Goal: Task Accomplishment & Management: Use online tool/utility

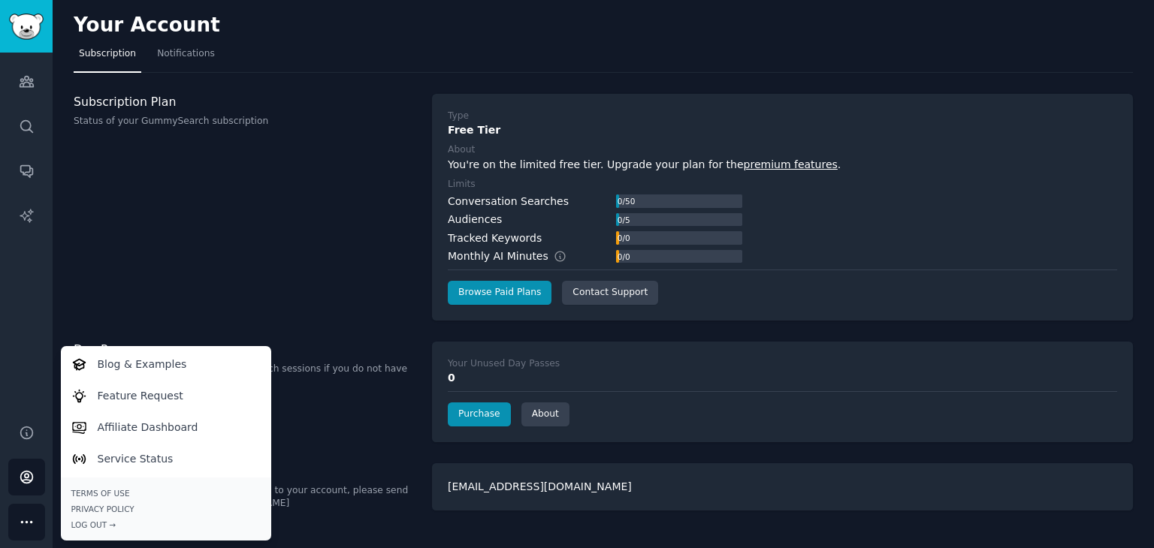
click at [45, 88] on div "Audiences Search Conversations AI Reports" at bounding box center [26, 230] width 53 height 354
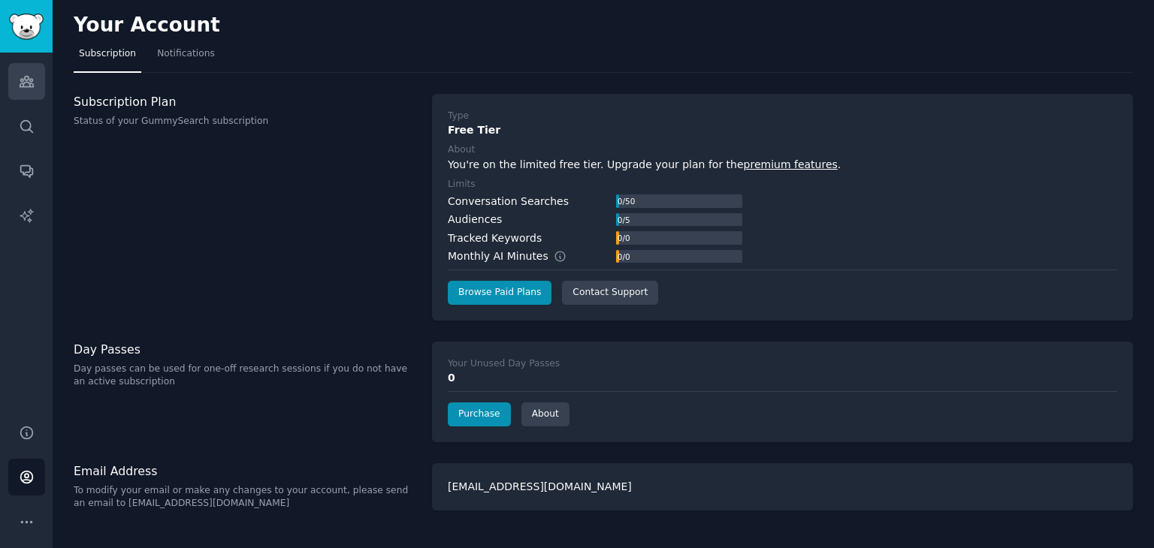
click at [38, 82] on link "Audiences" at bounding box center [26, 81] width 37 height 37
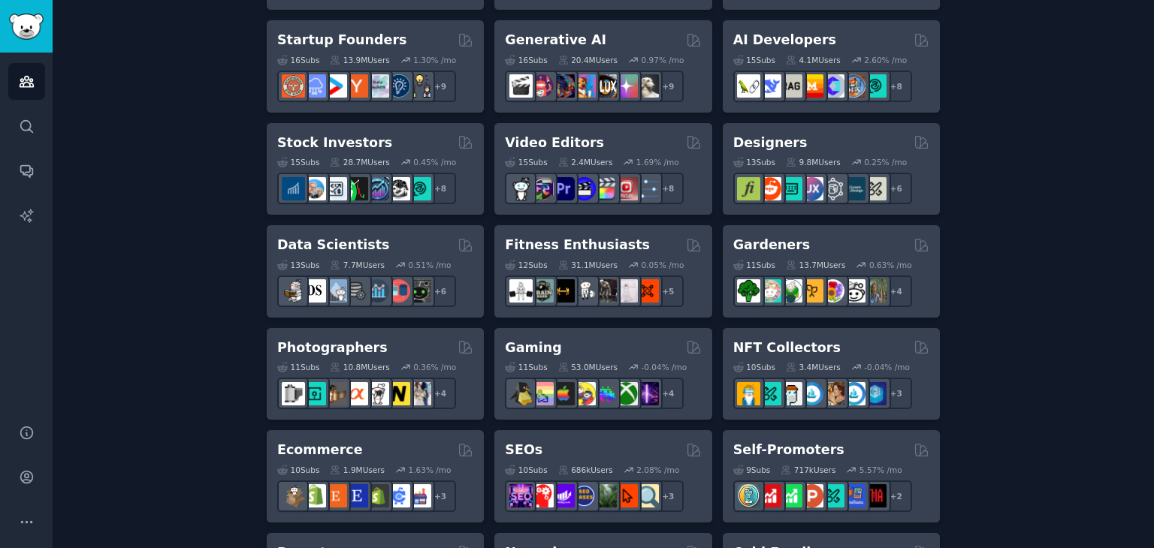
scroll to position [451, 0]
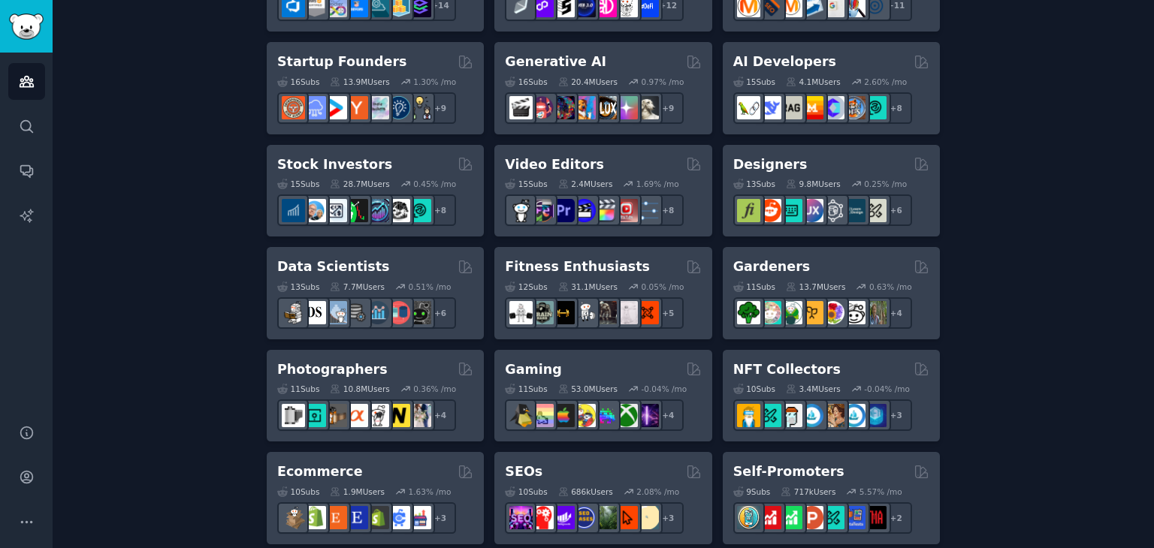
click at [261, 313] on div "Create your first audience An audience is a collection of subreddits you can se…" at bounding box center [603, 463] width 1059 height 1636
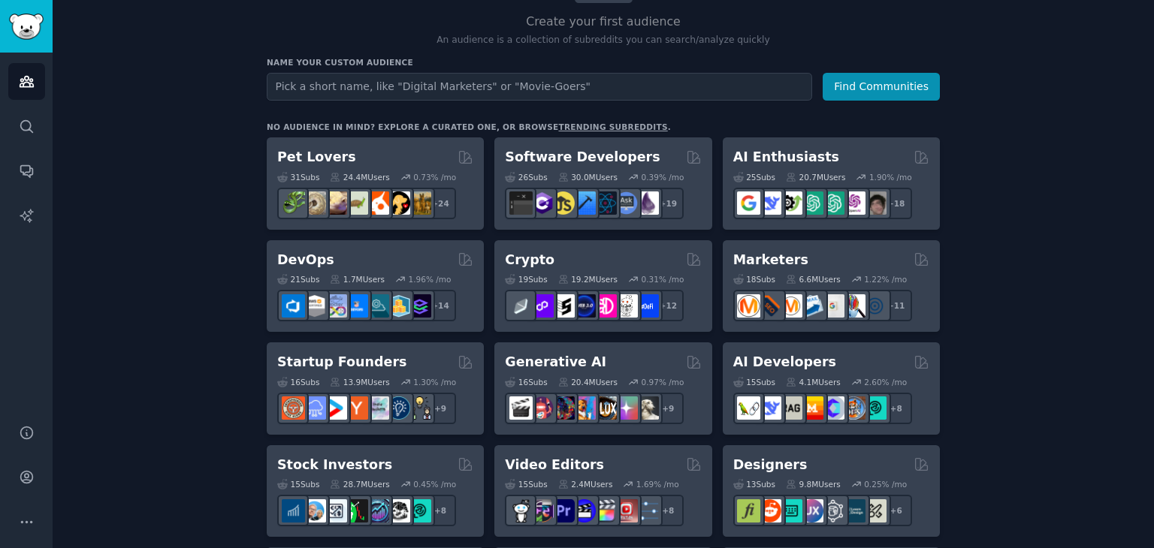
scroll to position [225, 0]
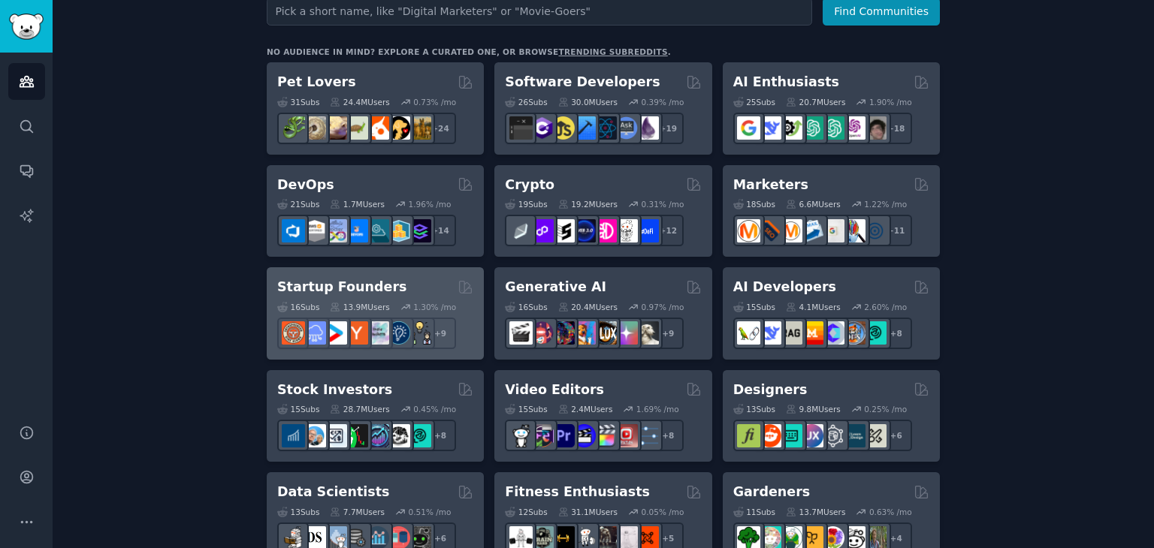
click at [427, 280] on div "Startup Founders" at bounding box center [375, 287] width 196 height 19
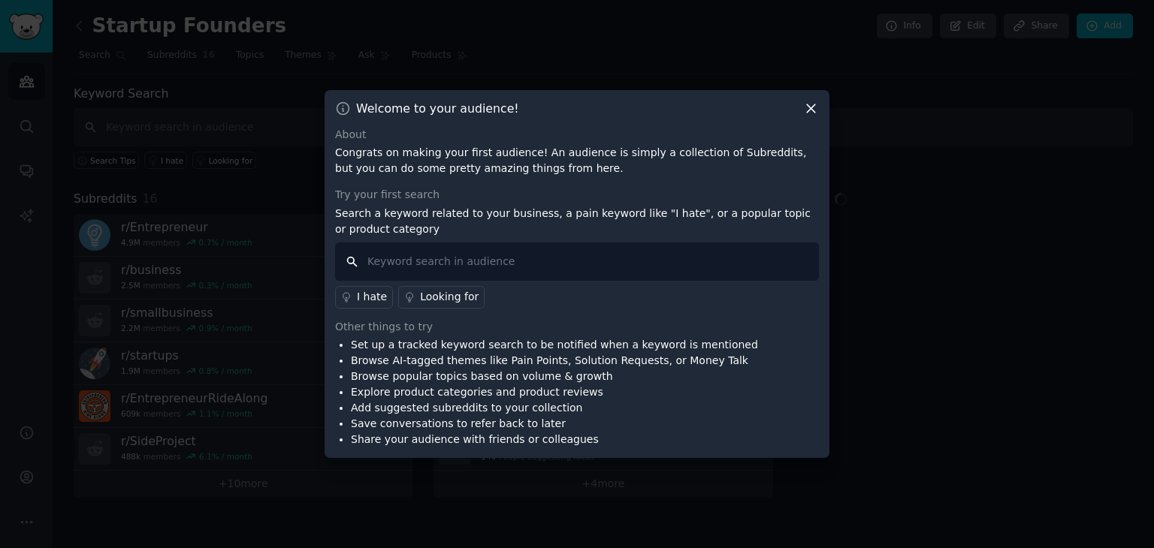
click at [412, 270] on input "text" at bounding box center [577, 262] width 484 height 38
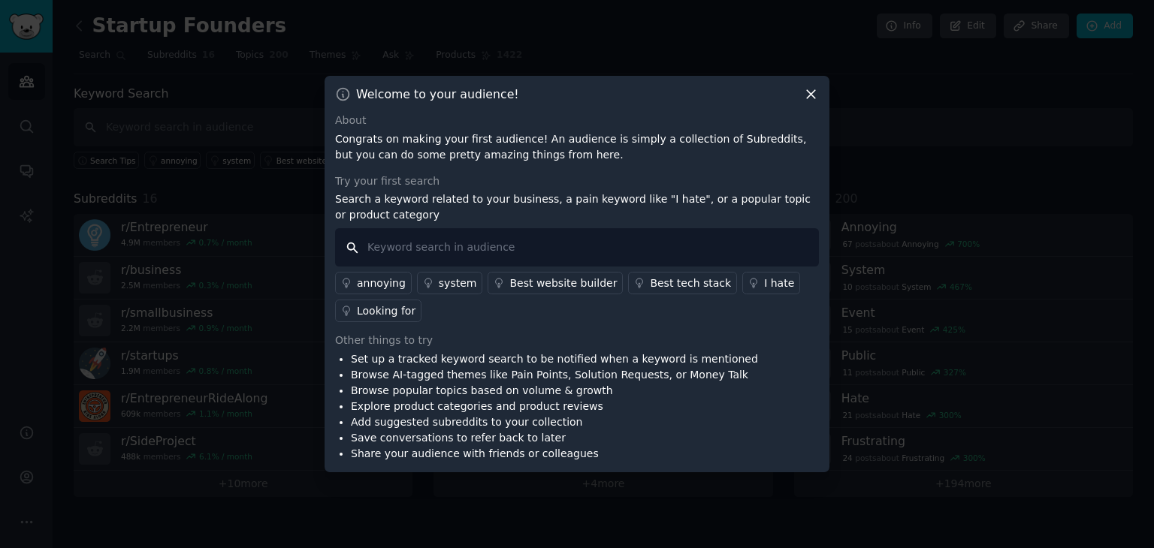
paste input "repetitive"
type input "repetitive"
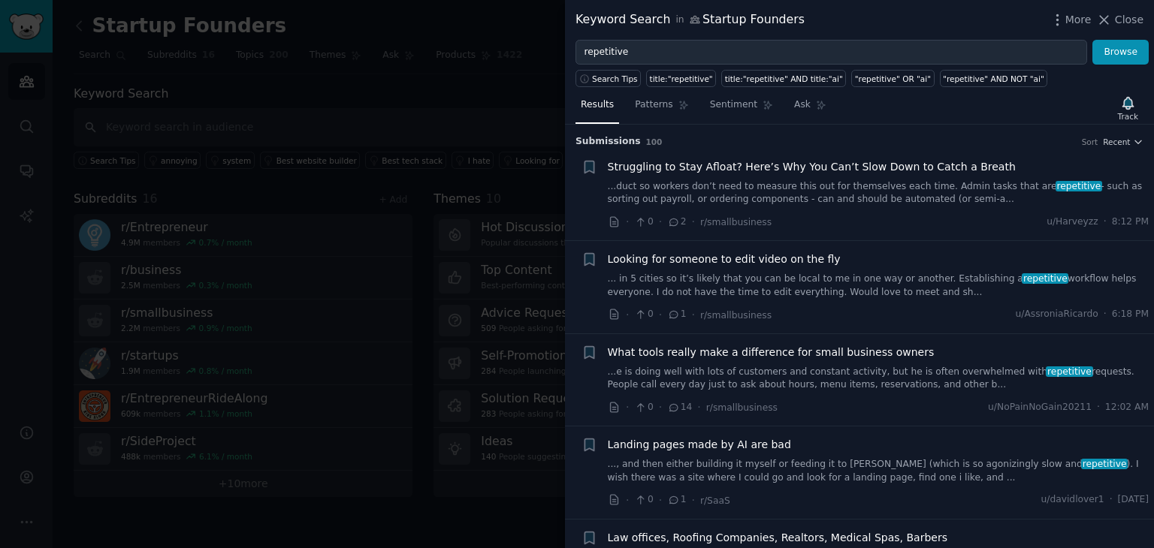
scroll to position [75, 0]
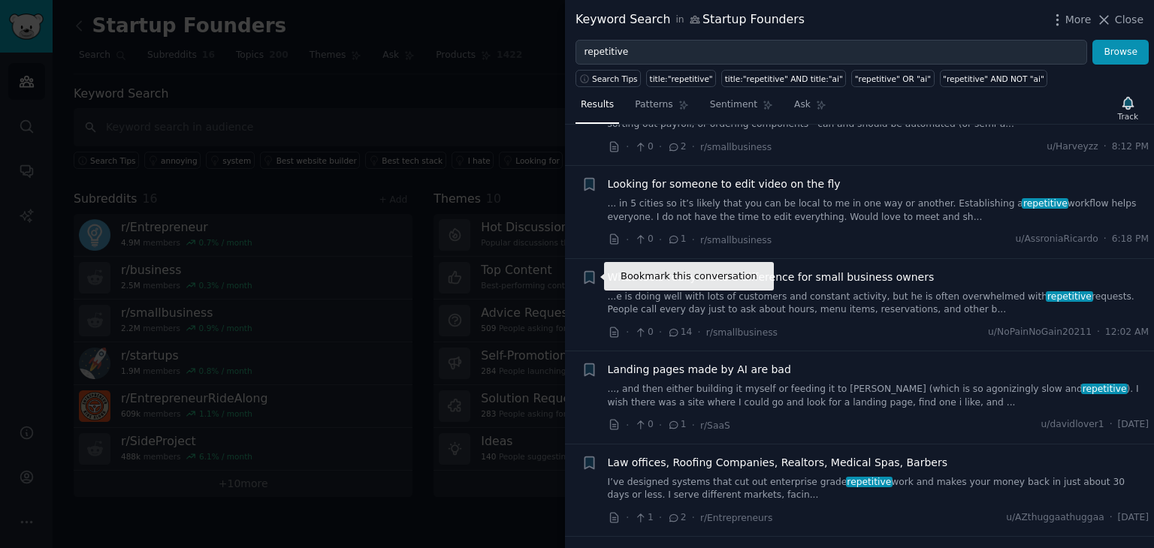
click at [589, 280] on icon "button" at bounding box center [589, 278] width 16 height 16
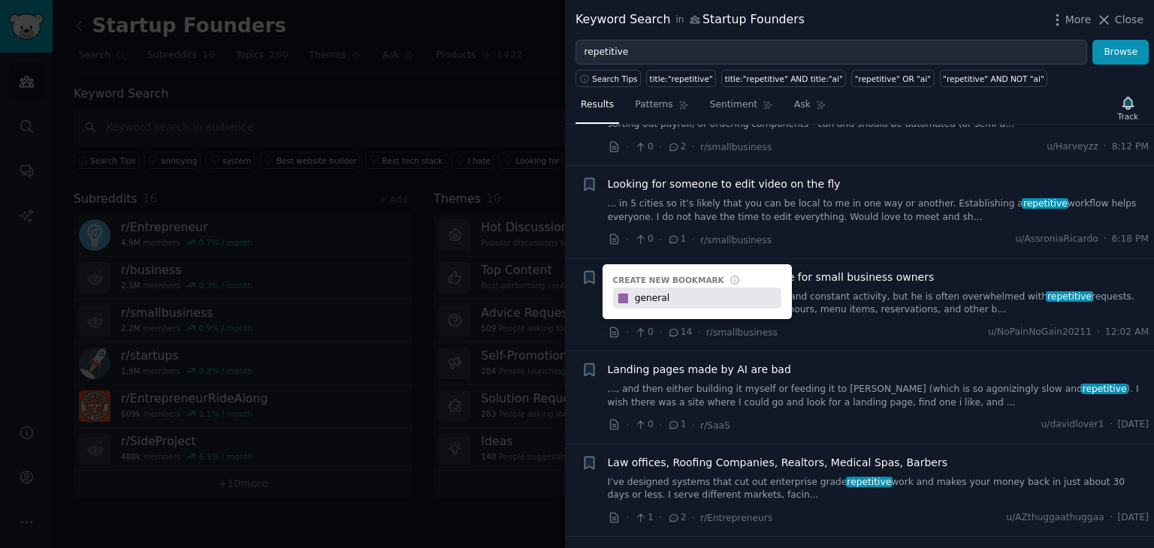
type input "general"
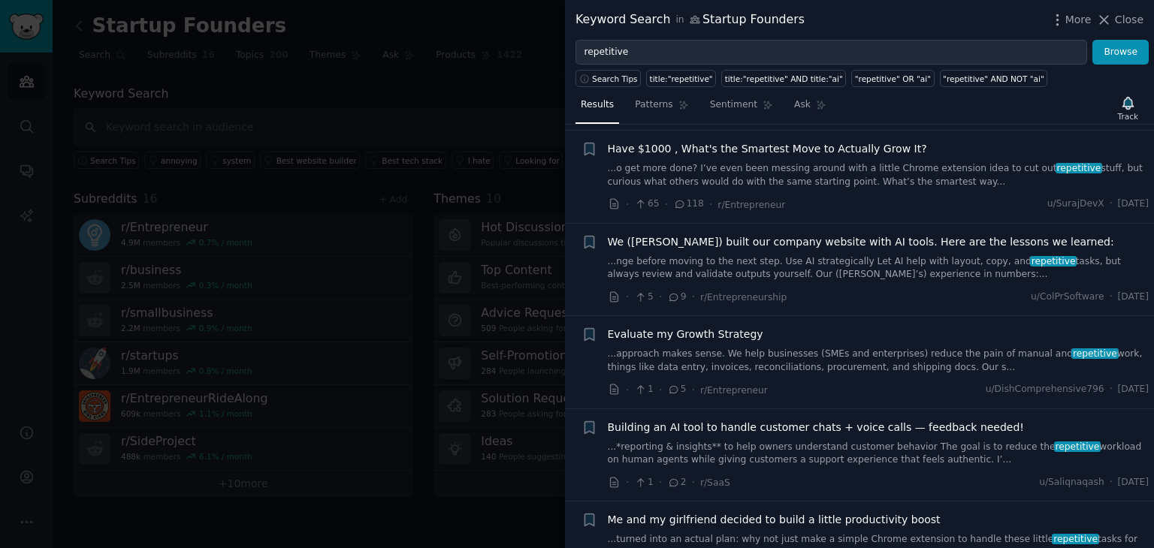
scroll to position [676, 0]
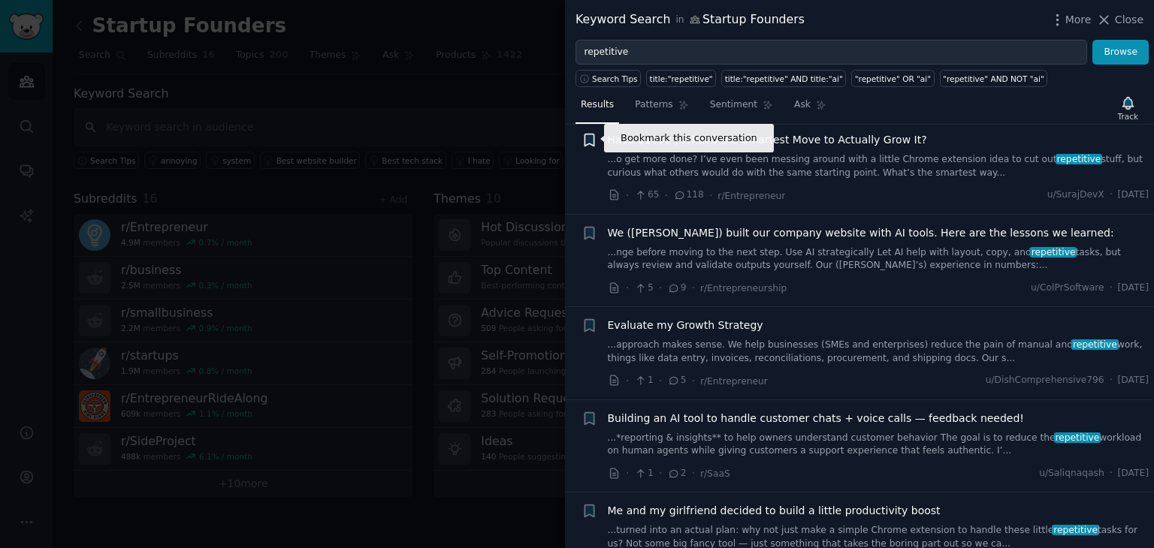
click at [593, 143] on icon "button" at bounding box center [588, 140] width 9 height 12
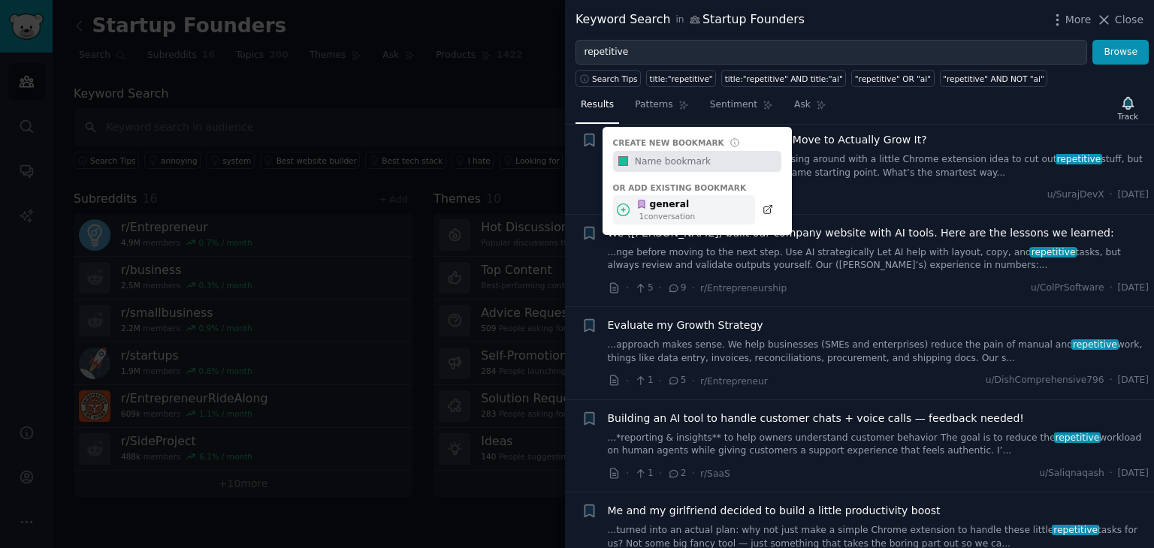
click at [629, 210] on icon at bounding box center [624, 210] width 12 height 12
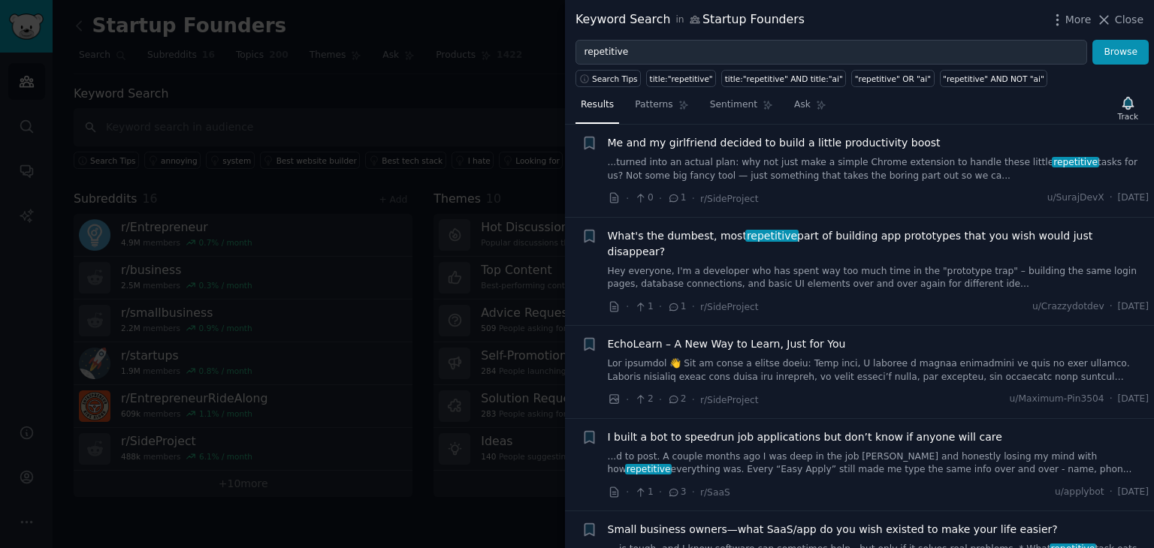
scroll to position [1127, 0]
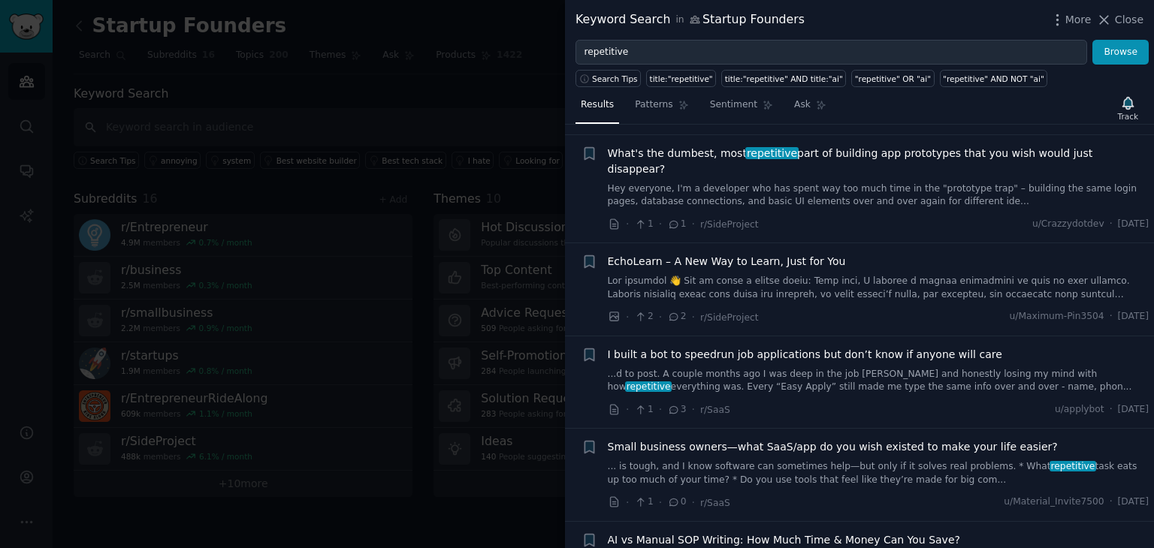
click at [391, 67] on div at bounding box center [577, 274] width 1154 height 548
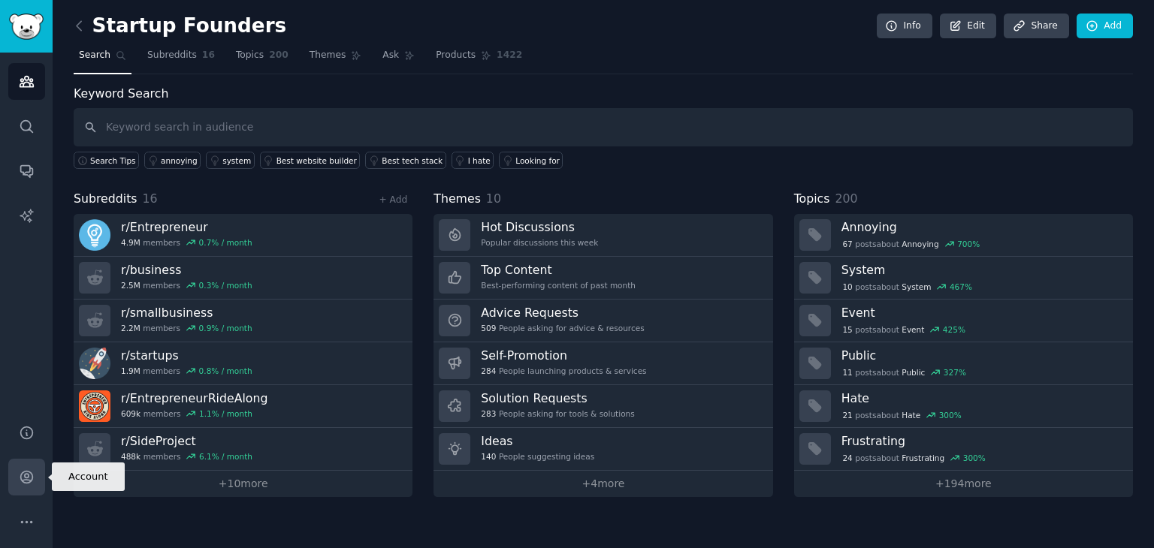
click at [30, 480] on icon "Sidebar" at bounding box center [26, 478] width 12 height 12
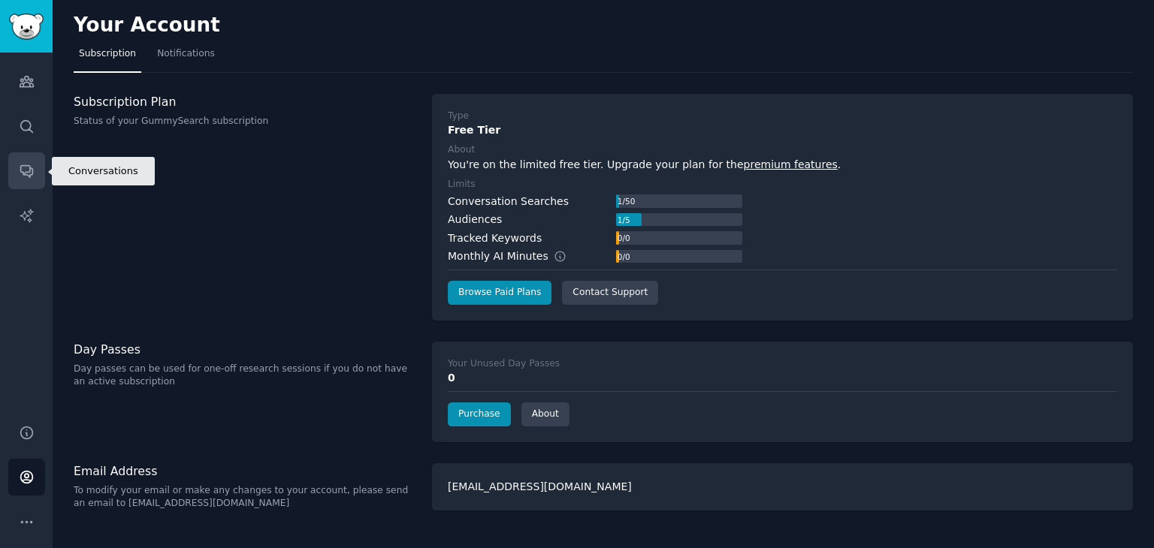
click at [33, 166] on icon "Sidebar" at bounding box center [27, 171] width 16 height 16
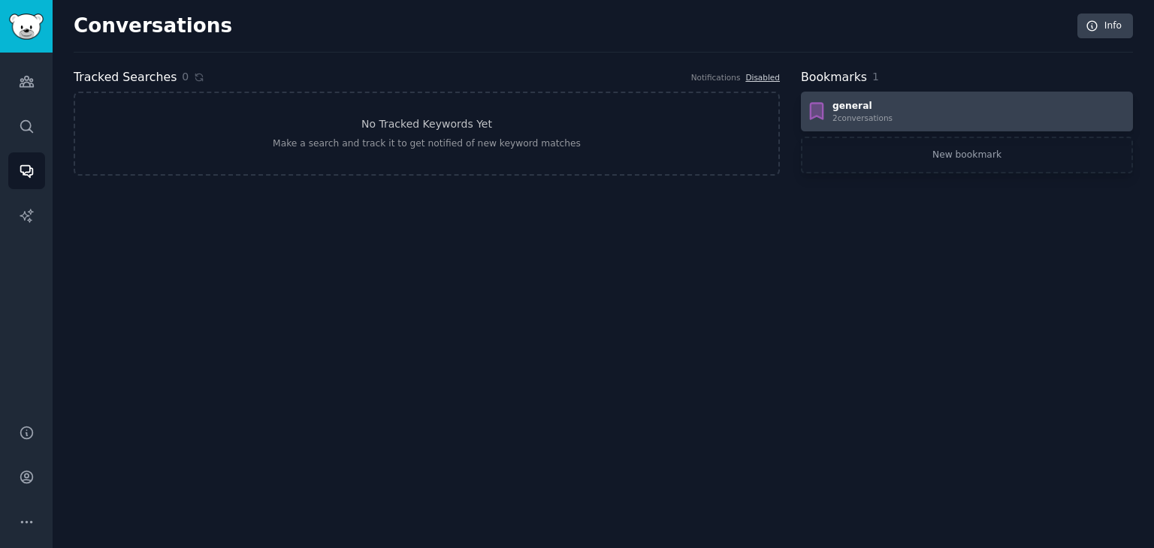
click at [871, 104] on div "general" at bounding box center [862, 107] width 60 height 14
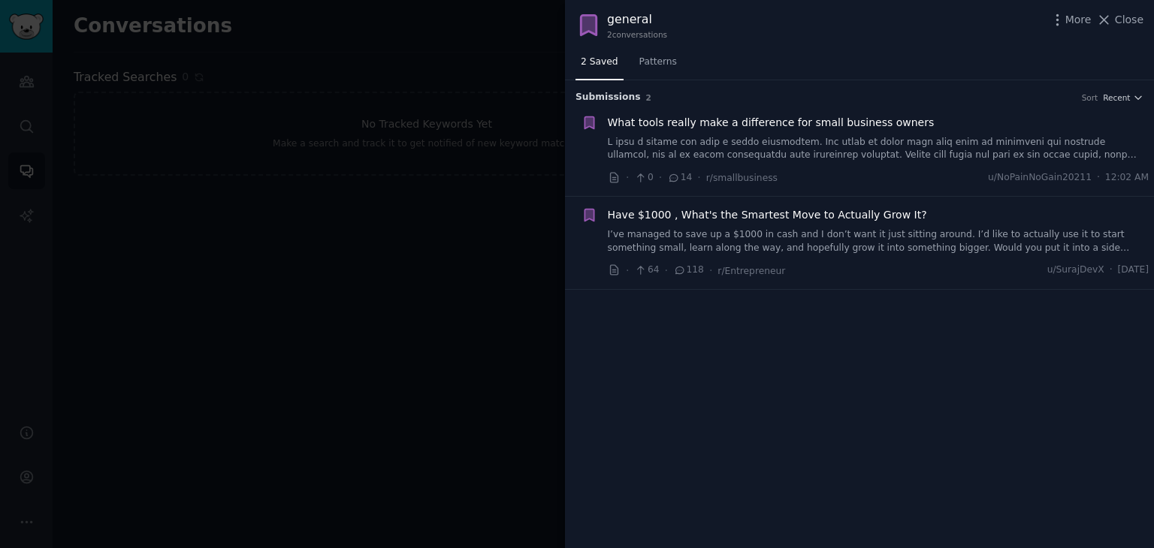
click at [700, 117] on span "What tools really make a difference for small business owners" at bounding box center [771, 123] width 327 height 16
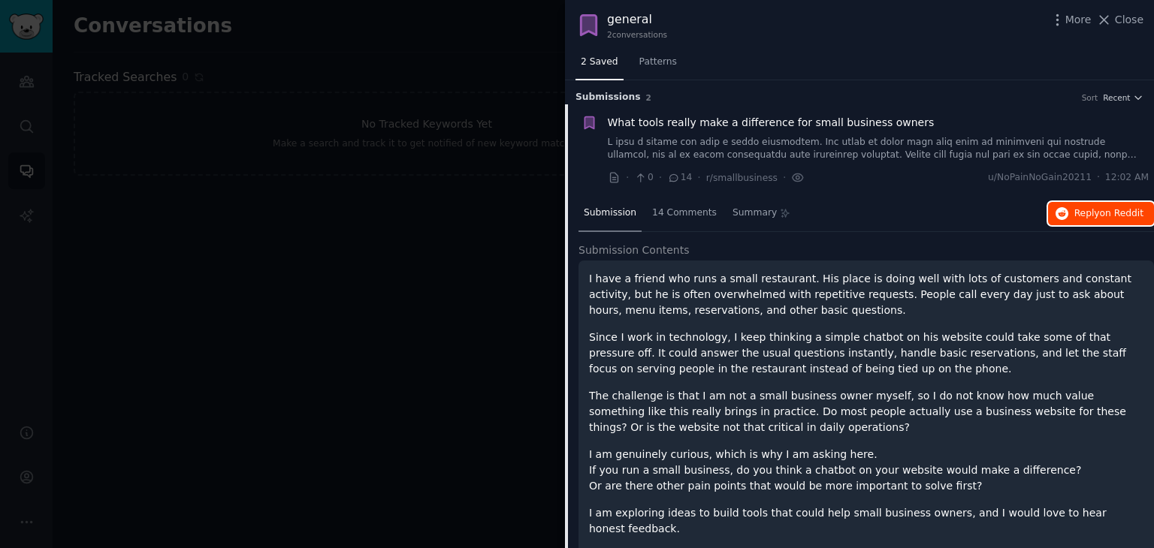
click at [1126, 208] on span "on Reddit" at bounding box center [1122, 213] width 44 height 11
click at [1121, 95] on span "Recent" at bounding box center [1116, 97] width 27 height 11
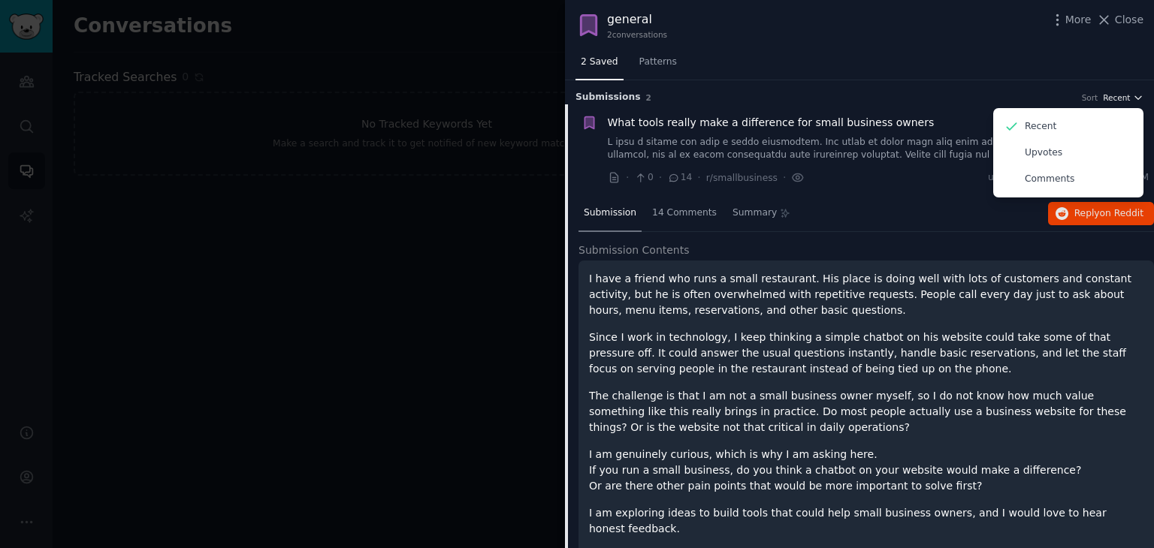
click at [1136, 95] on icon "button" at bounding box center [1138, 97] width 11 height 11
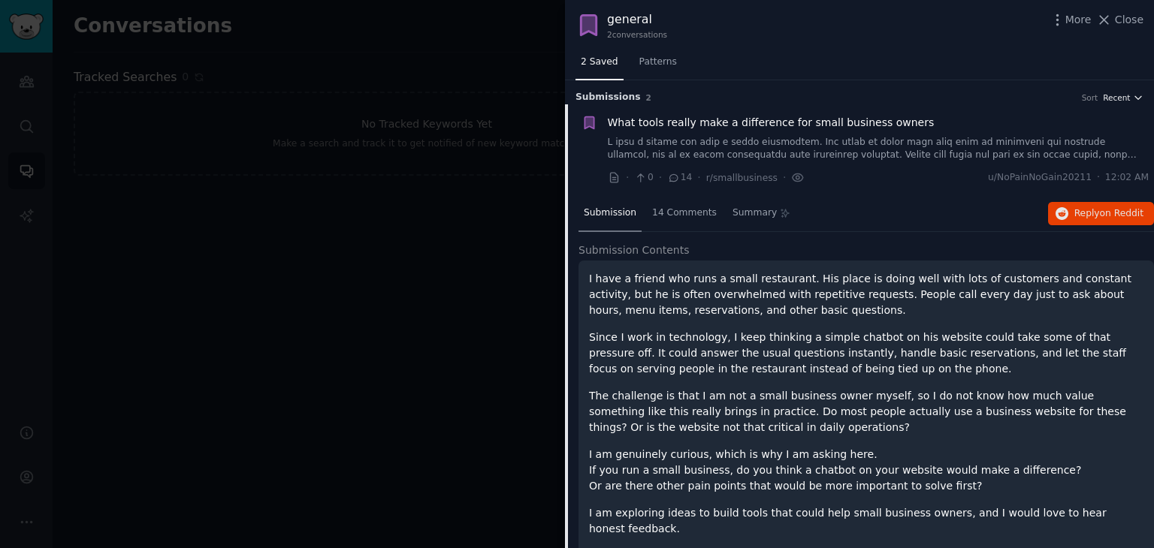
click at [1136, 95] on icon "button" at bounding box center [1138, 97] width 11 height 11
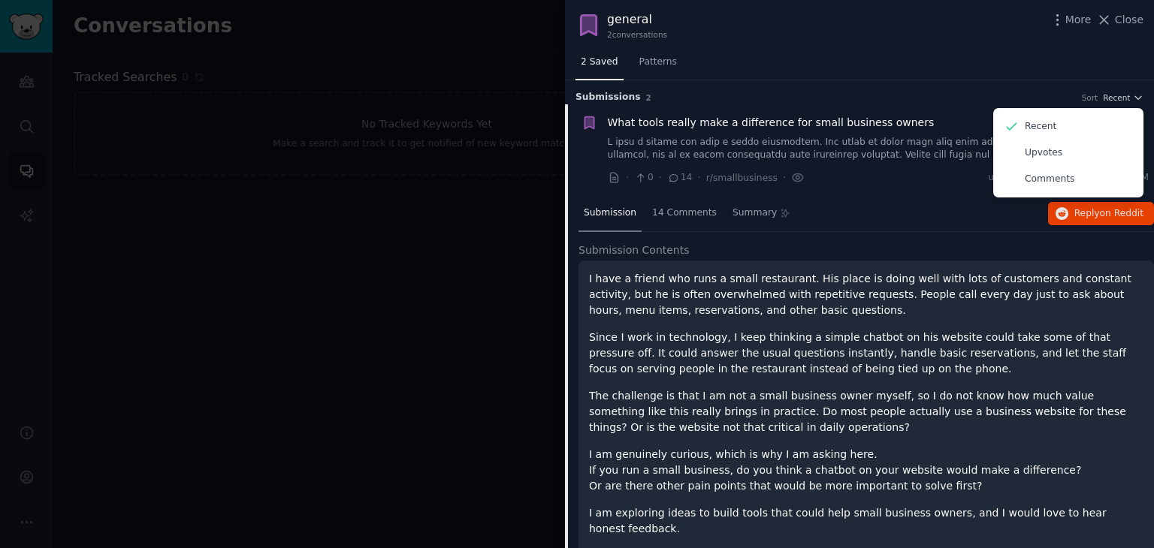
click at [673, 70] on div "2 Saved Patterns" at bounding box center [859, 65] width 589 height 31
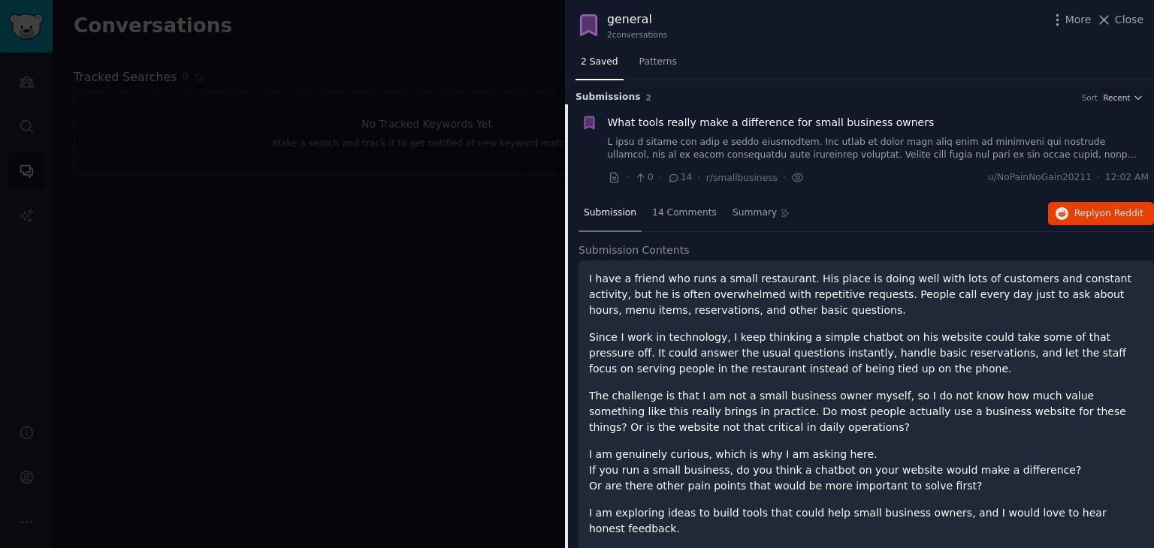
click at [590, 66] on span "2 Saved" at bounding box center [600, 63] width 38 height 14
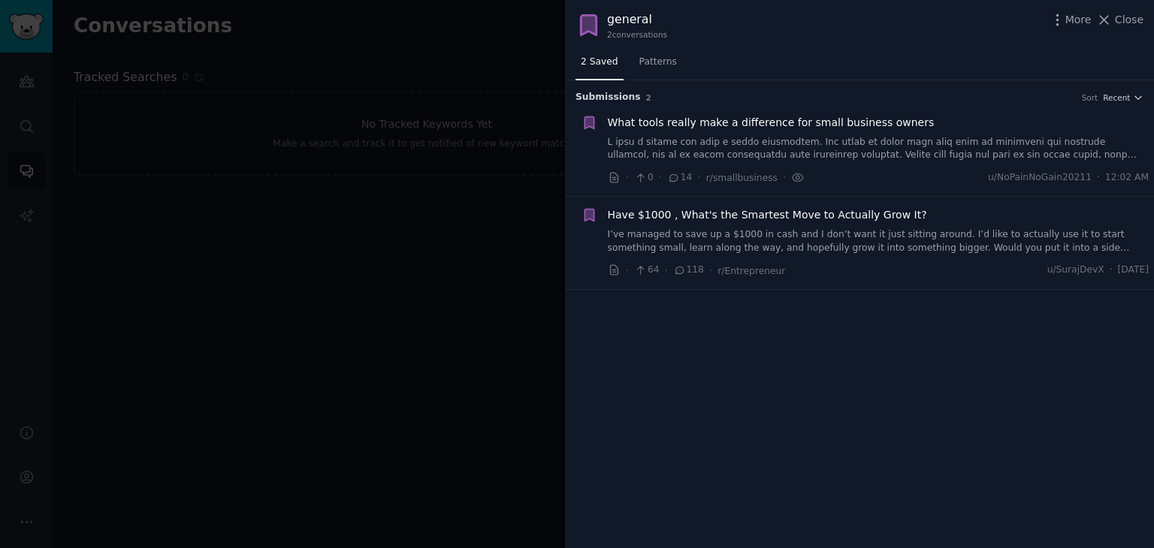
click at [721, 218] on span "Have $1000 , What's the Smartest Move to Actually Grow It?" at bounding box center [767, 215] width 319 height 16
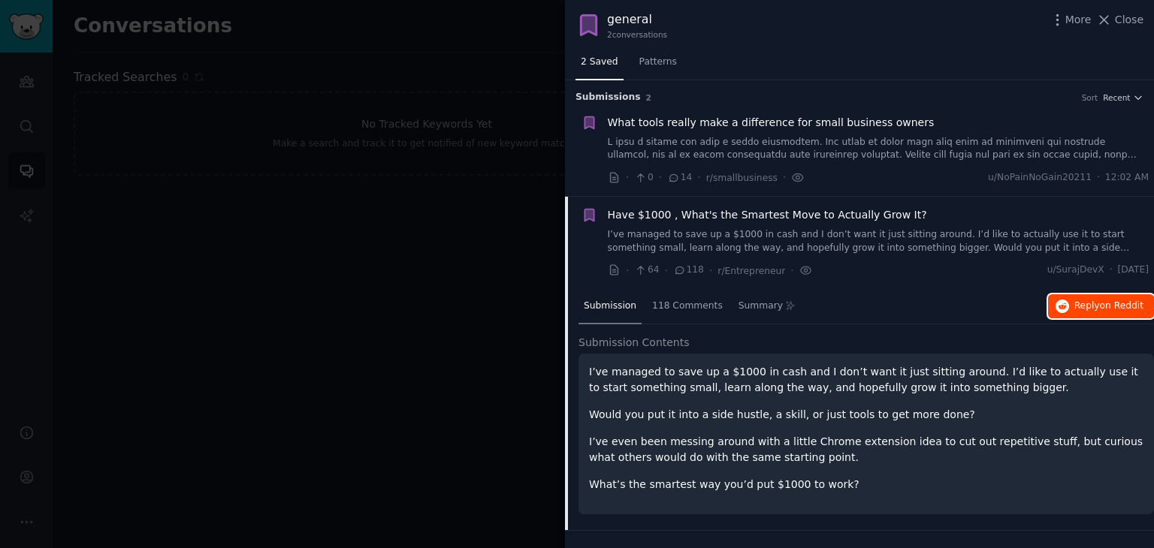
click at [1104, 307] on span "on Reddit" at bounding box center [1122, 305] width 44 height 11
click at [451, 49] on div at bounding box center [577, 274] width 1154 height 548
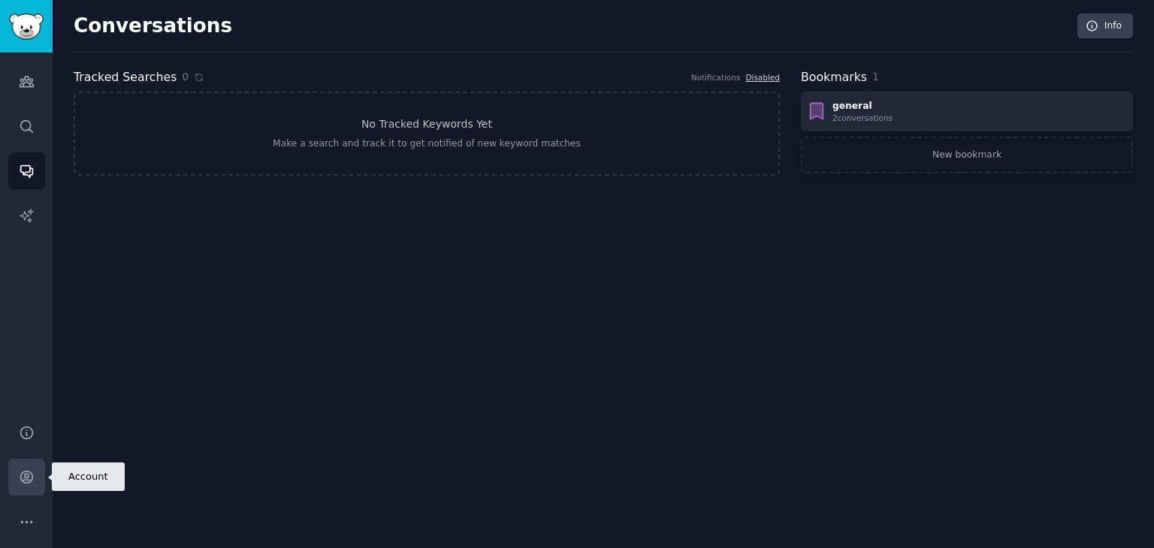
click at [30, 481] on icon "Sidebar" at bounding box center [26, 478] width 12 height 12
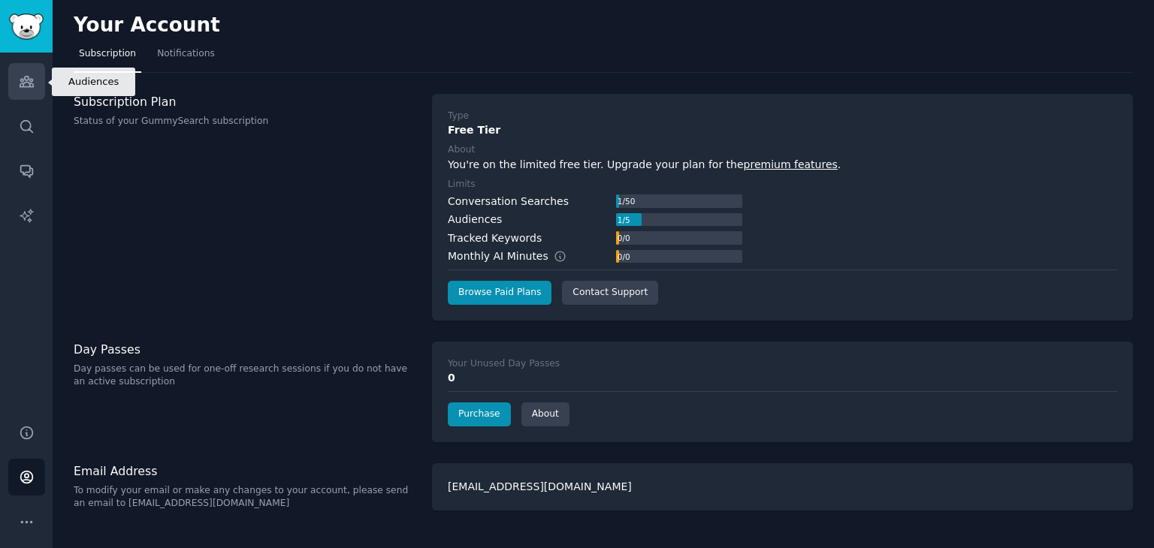
click at [24, 79] on icon "Sidebar" at bounding box center [27, 82] width 14 height 11
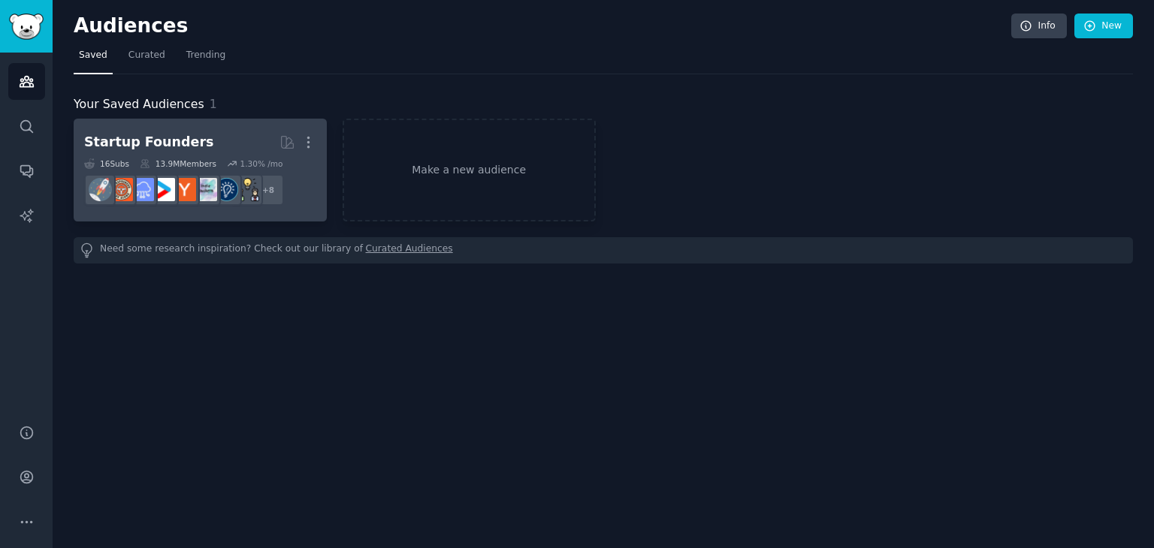
click at [218, 139] on h2 "Startup Founders More" at bounding box center [200, 142] width 232 height 26
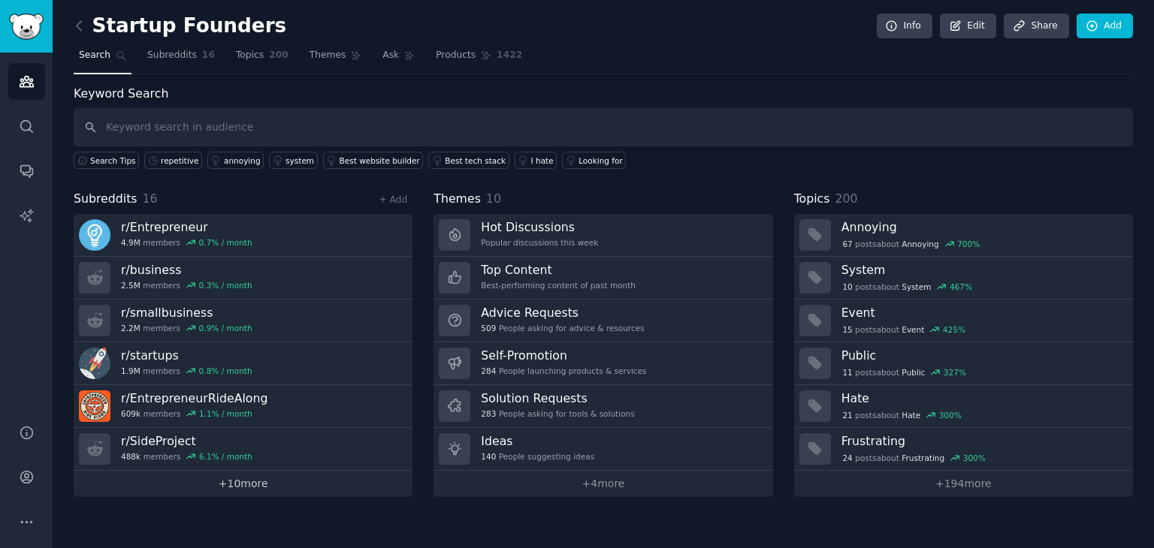
click at [204, 488] on link "+ 10 more" at bounding box center [243, 484] width 339 height 26
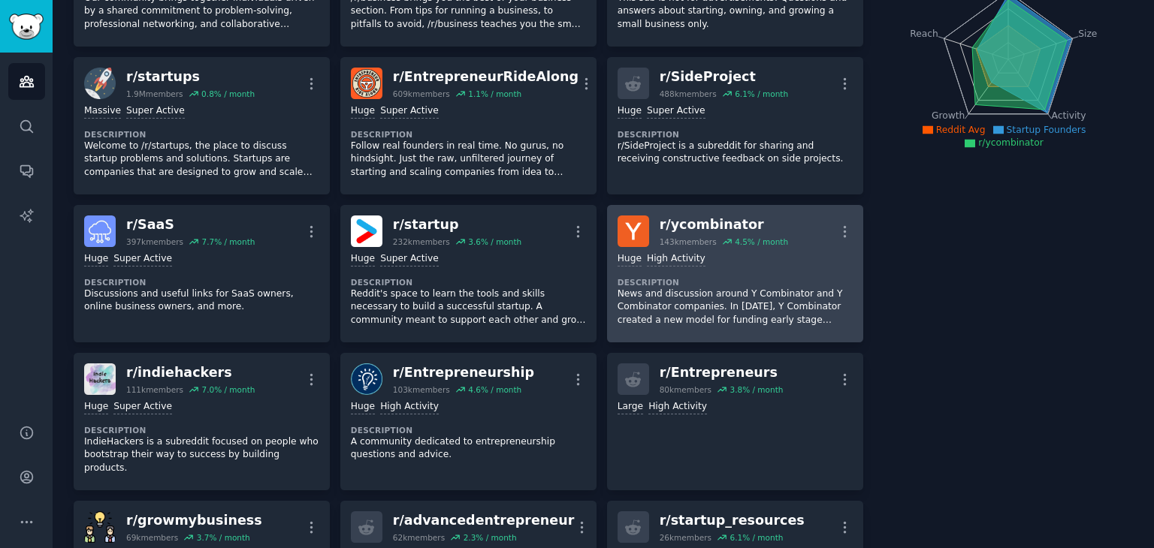
scroll to position [225, 0]
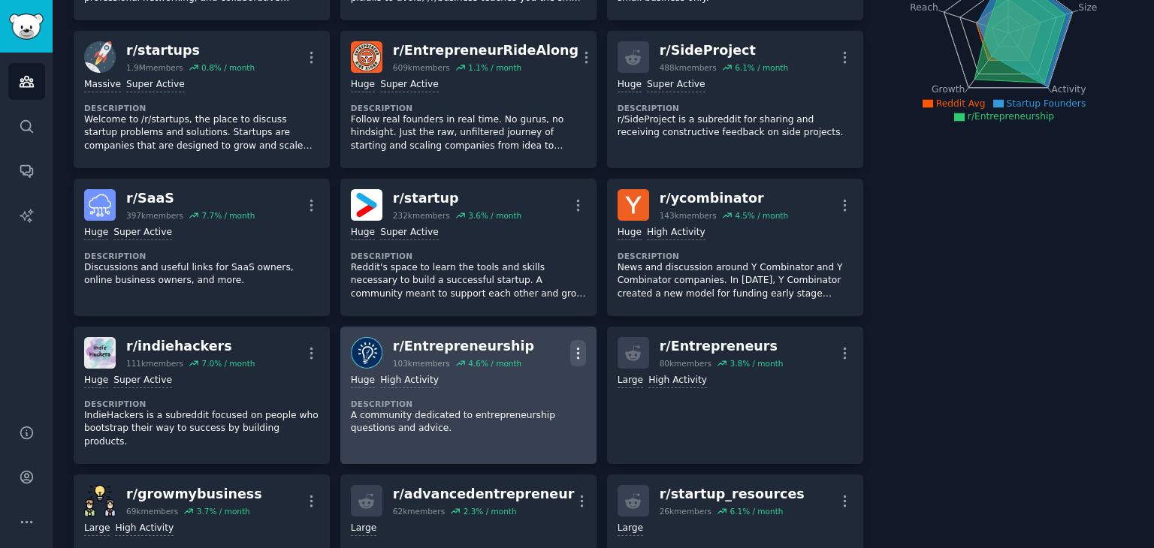
click at [574, 351] on icon "button" at bounding box center [578, 354] width 16 height 16
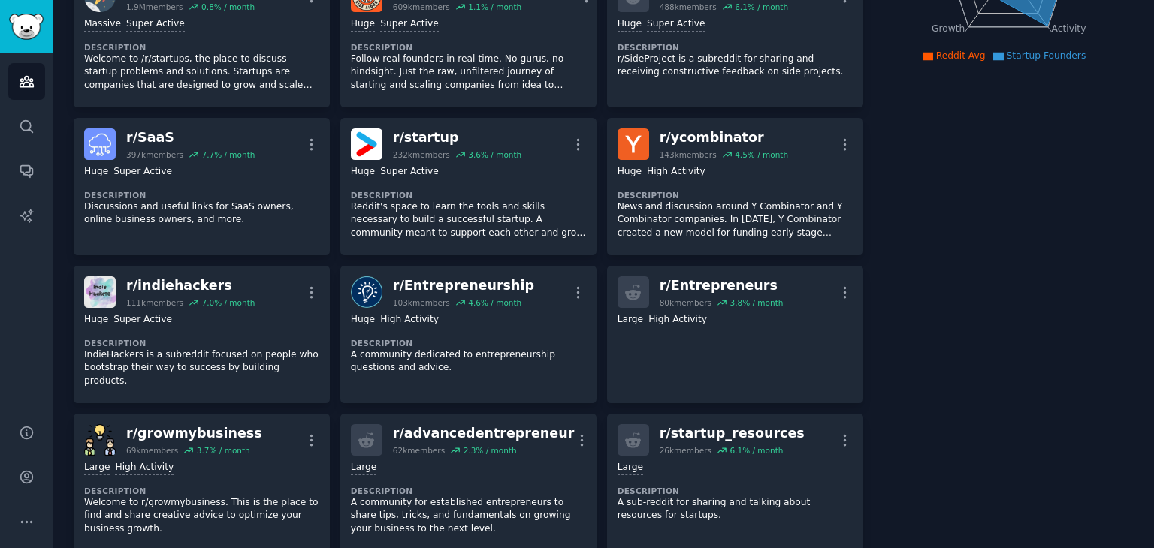
scroll to position [376, 0]
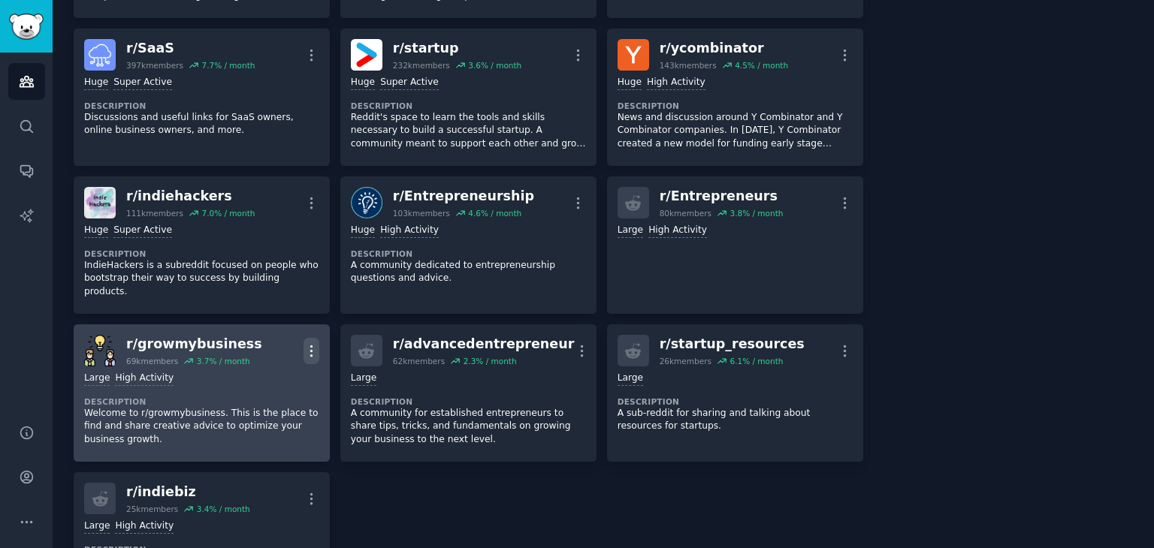
click at [307, 343] on icon "button" at bounding box center [312, 351] width 16 height 16
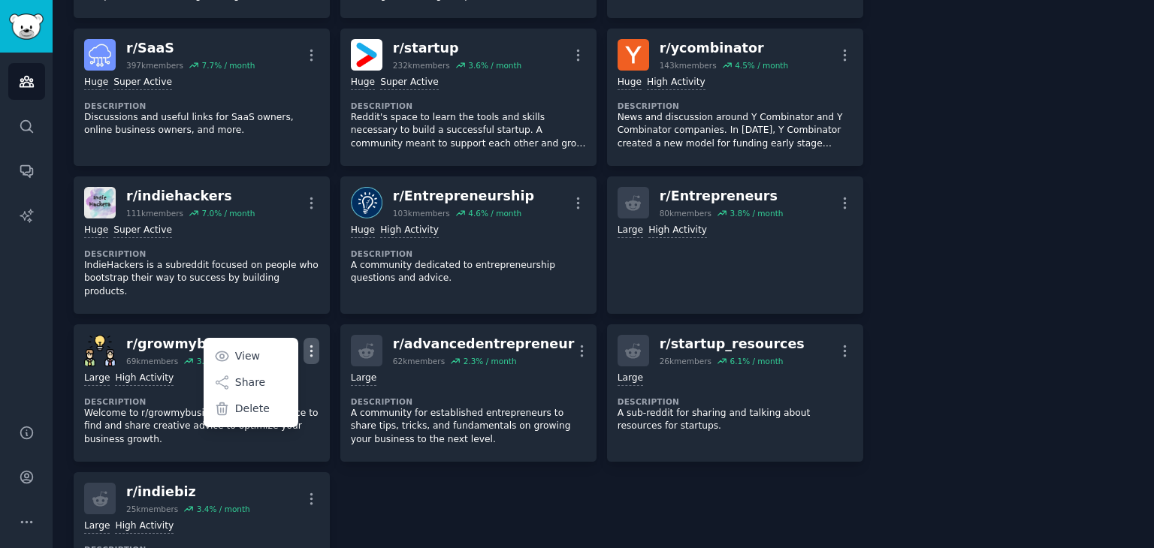
click at [637, 515] on div "r/ Entrepreneur 4.9M members 0.7 % / month More Massive Super Active Descriptio…" at bounding box center [469, 171] width 790 height 877
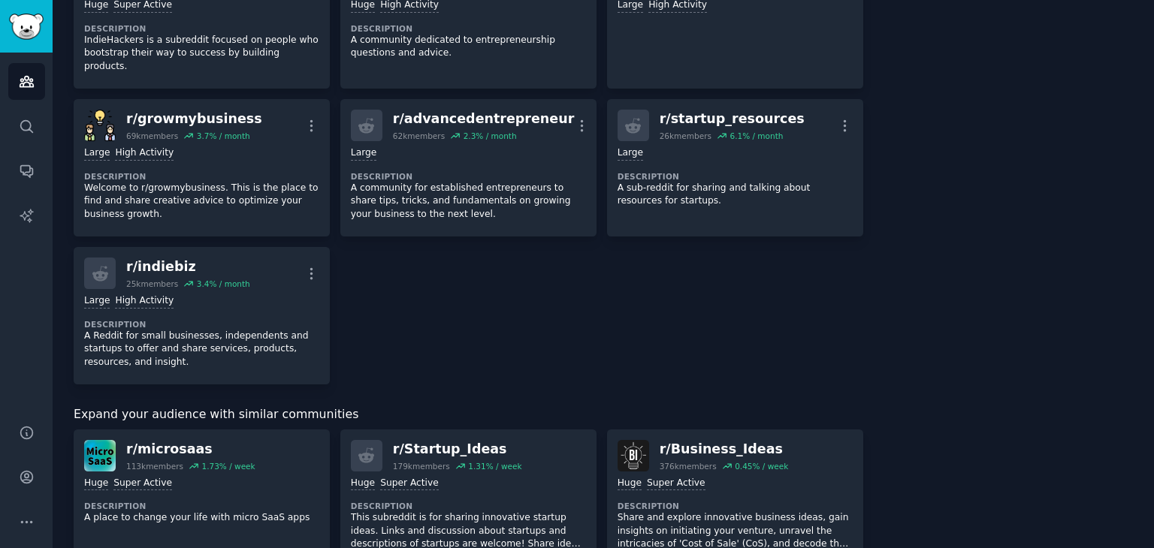
scroll to position [751, 0]
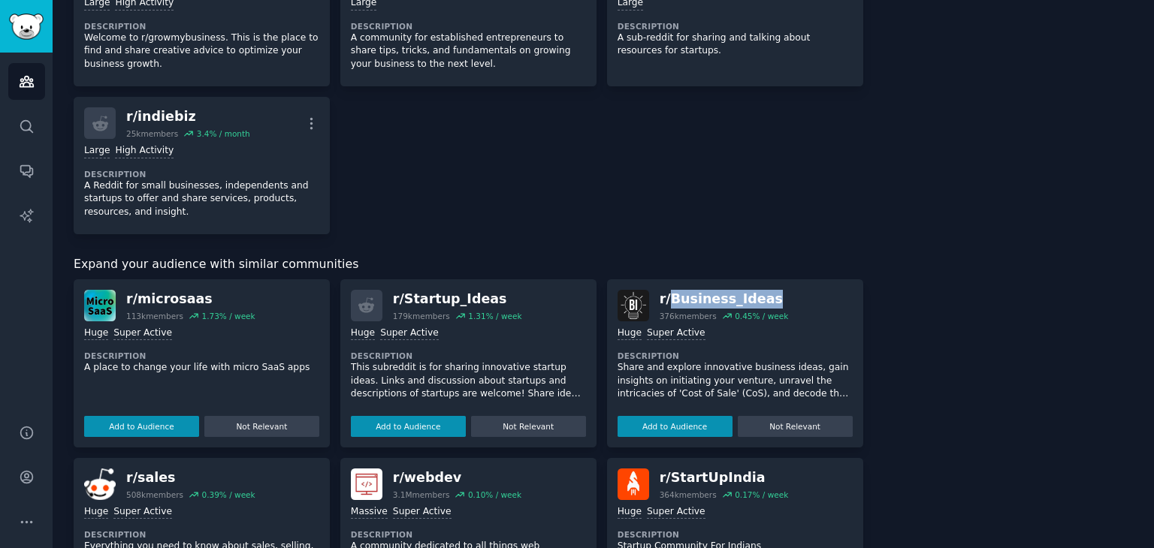
drag, startPoint x: 670, startPoint y: 285, endPoint x: 752, endPoint y: 287, distance: 81.9
click at [752, 290] on div "r/ Business_Ideas" at bounding box center [724, 299] width 129 height 19
copy div "Business_Ideas"
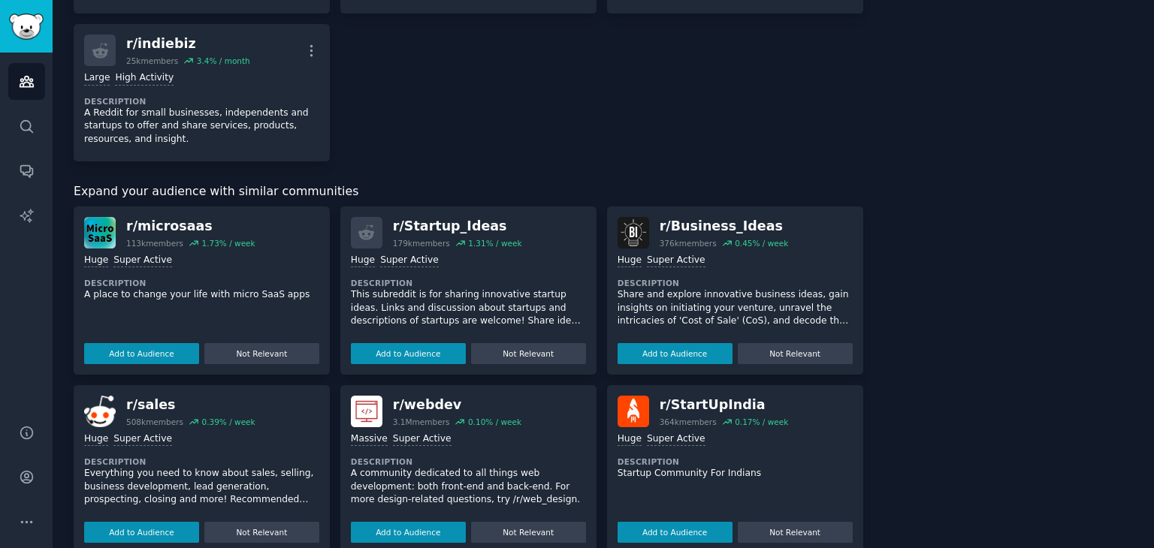
scroll to position [901, 0]
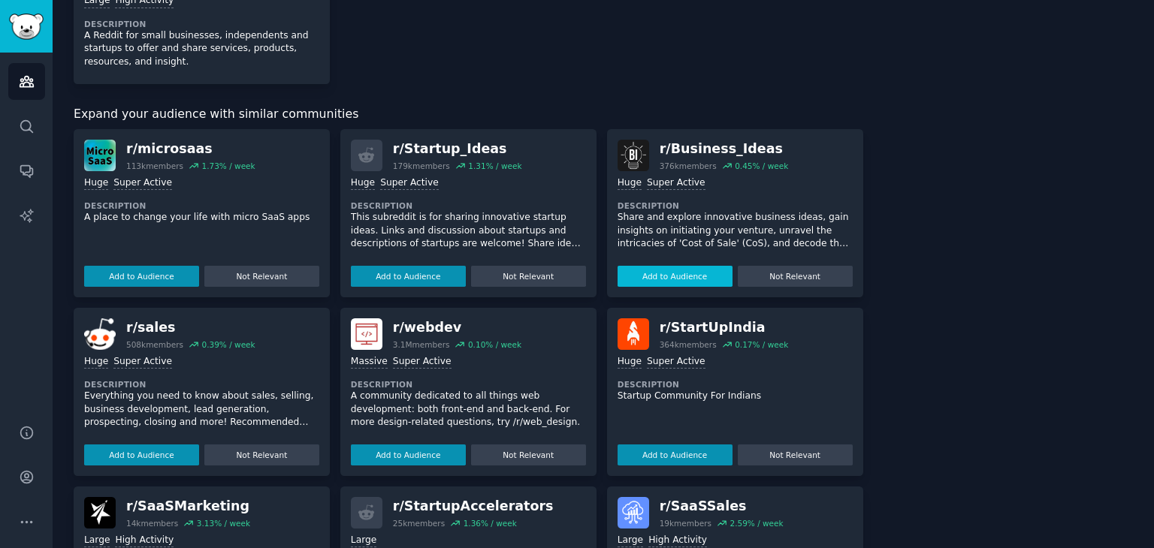
click at [652, 266] on button "Add to Audience" at bounding box center [675, 276] width 115 height 21
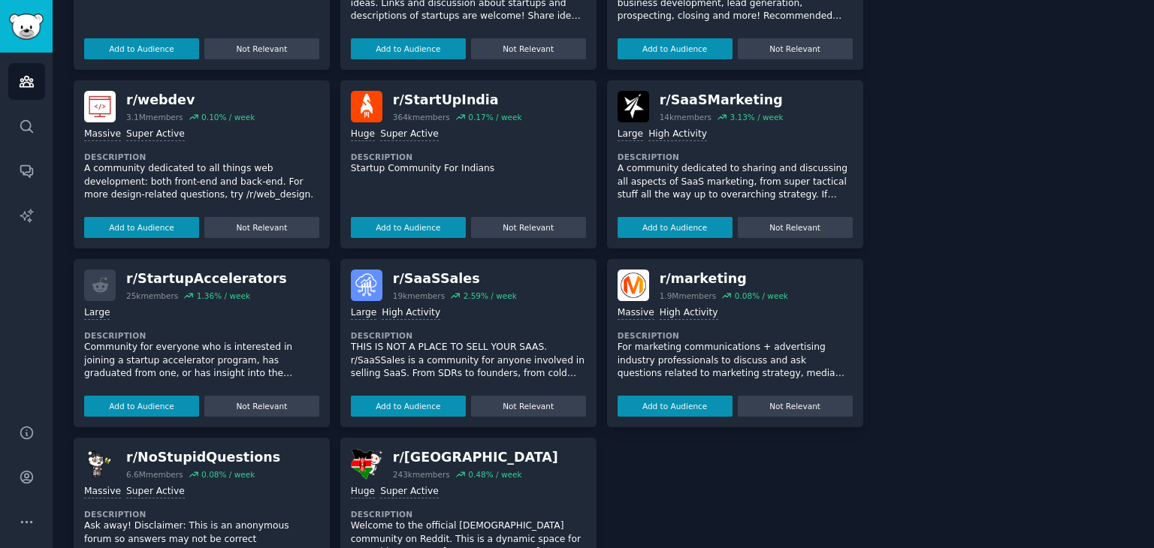
scroll to position [1206, 0]
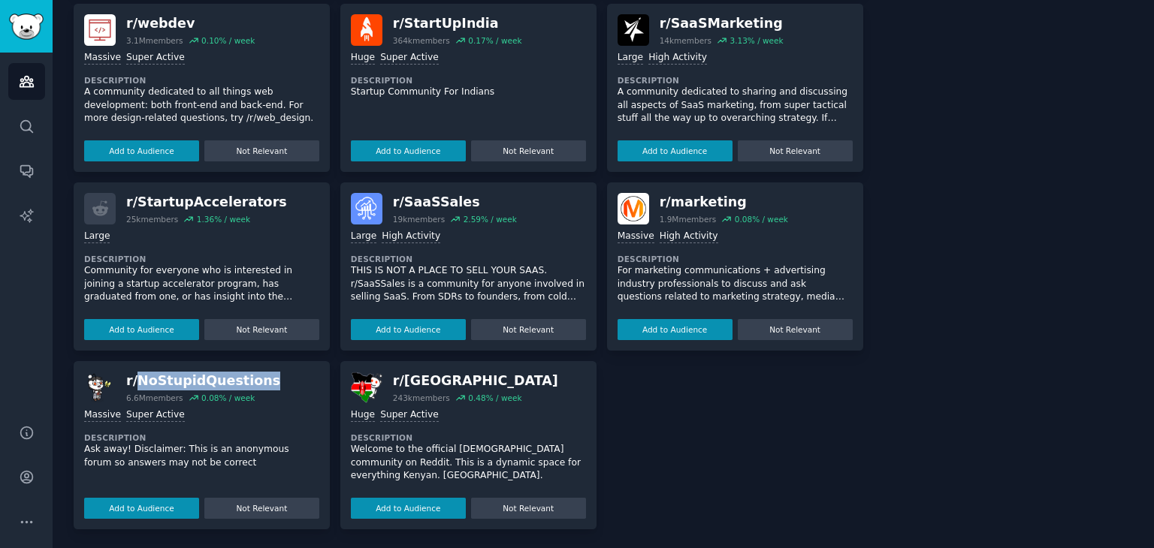
drag, startPoint x: 138, startPoint y: 379, endPoint x: 319, endPoint y: 388, distance: 180.5
click at [319, 388] on div "r/ NoStupidQuestions 6.6M members 0.08 % / week >= 95th percentile for submissi…" at bounding box center [202, 445] width 256 height 168
copy div "NoStupidQuestions"
click at [682, 412] on div "r/ microsaas 113k members 1.73 % / week Huge Super Active Description A place t…" at bounding box center [469, 177] width 790 height 705
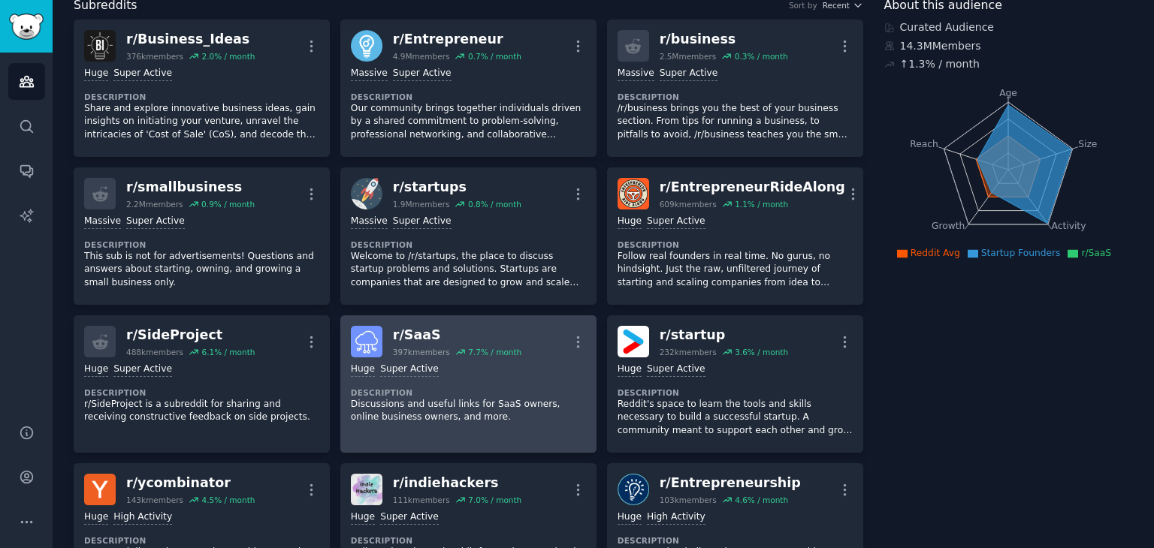
scroll to position [0, 0]
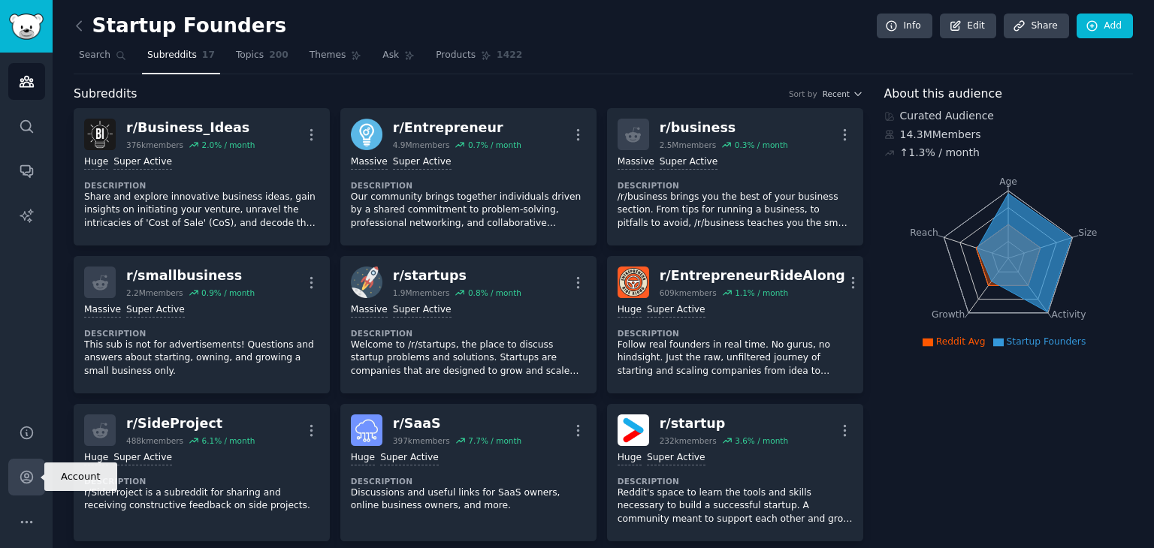
click at [23, 464] on link "Account" at bounding box center [26, 477] width 37 height 37
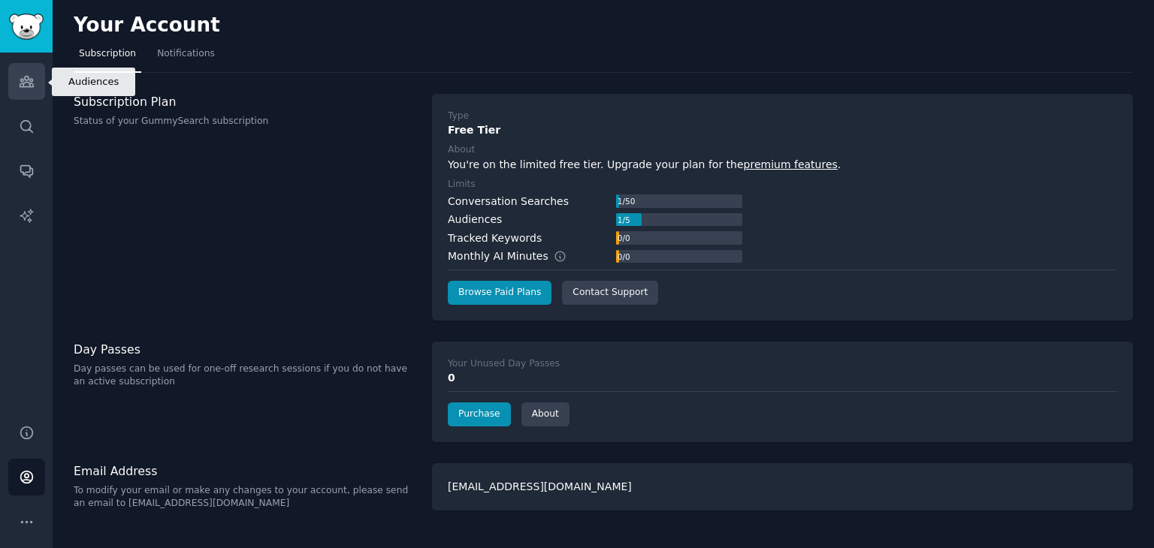
click at [38, 91] on link "Audiences" at bounding box center [26, 81] width 37 height 37
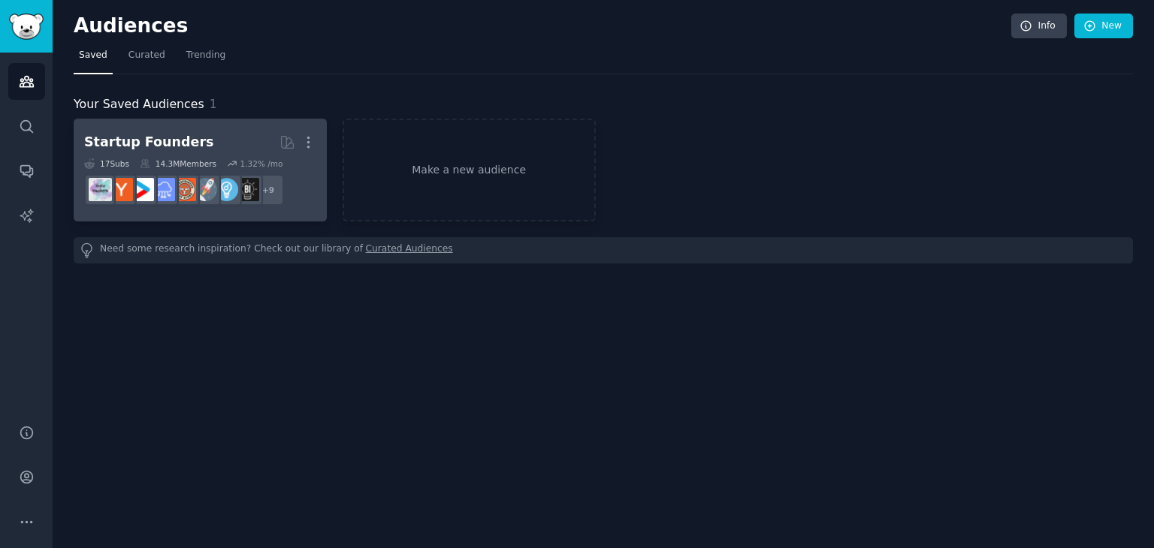
click at [232, 136] on h2 "Startup Founders More" at bounding box center [200, 142] width 232 height 26
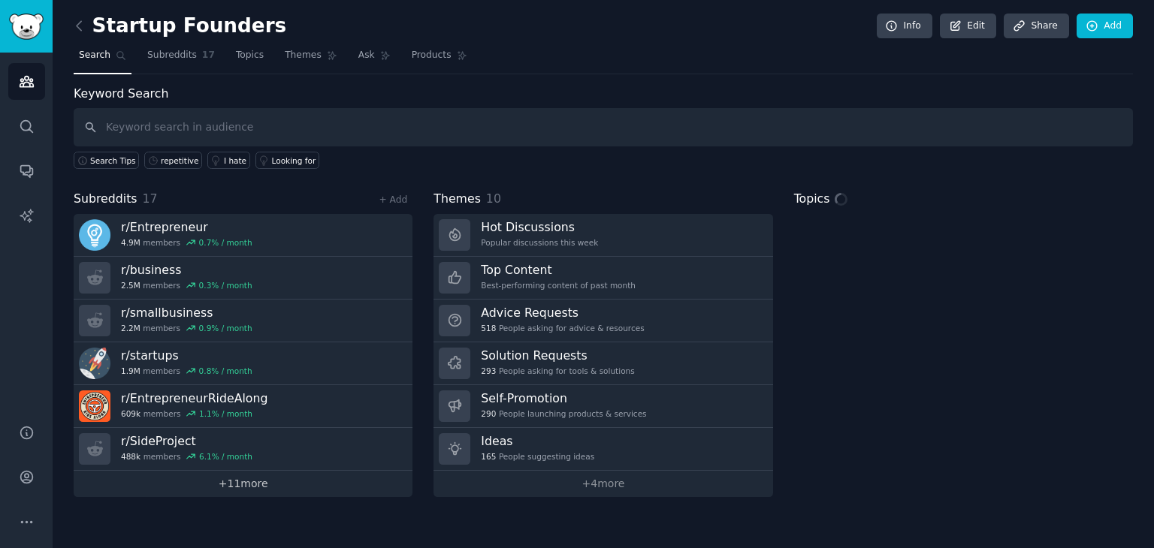
click at [213, 485] on link "+ 11 more" at bounding box center [243, 484] width 339 height 26
